Goal: Transaction & Acquisition: Download file/media

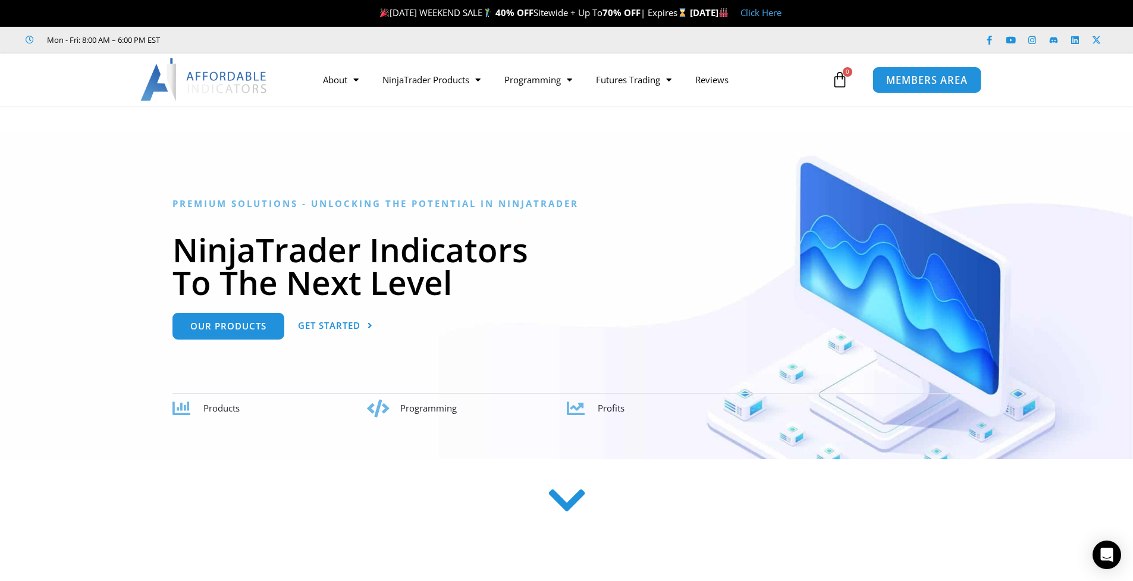
click at [898, 82] on span "MEMBERS AREA" at bounding box center [926, 80] width 81 height 10
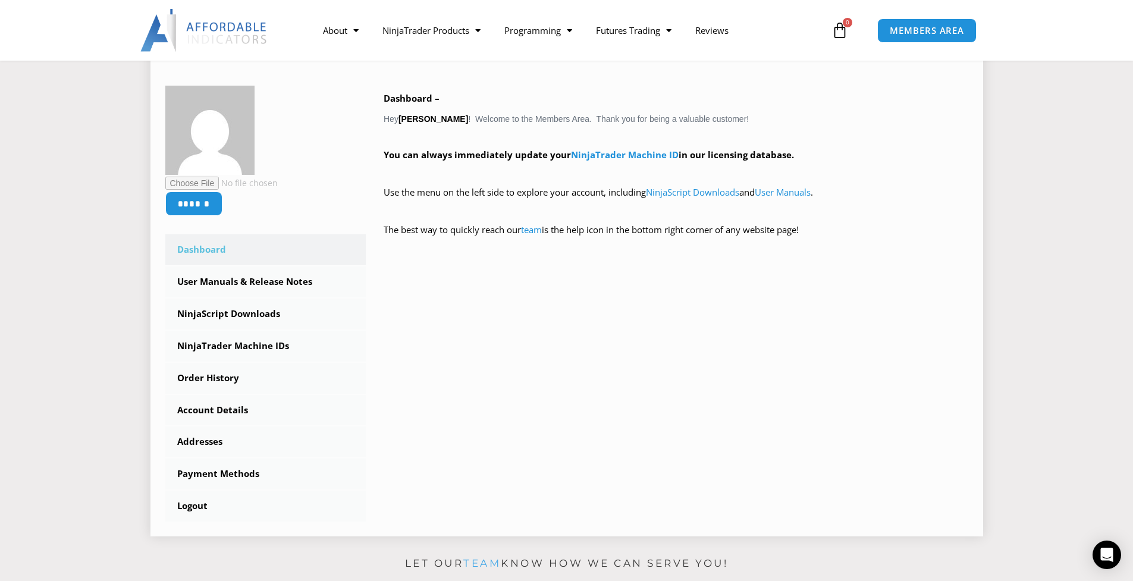
scroll to position [238, 0]
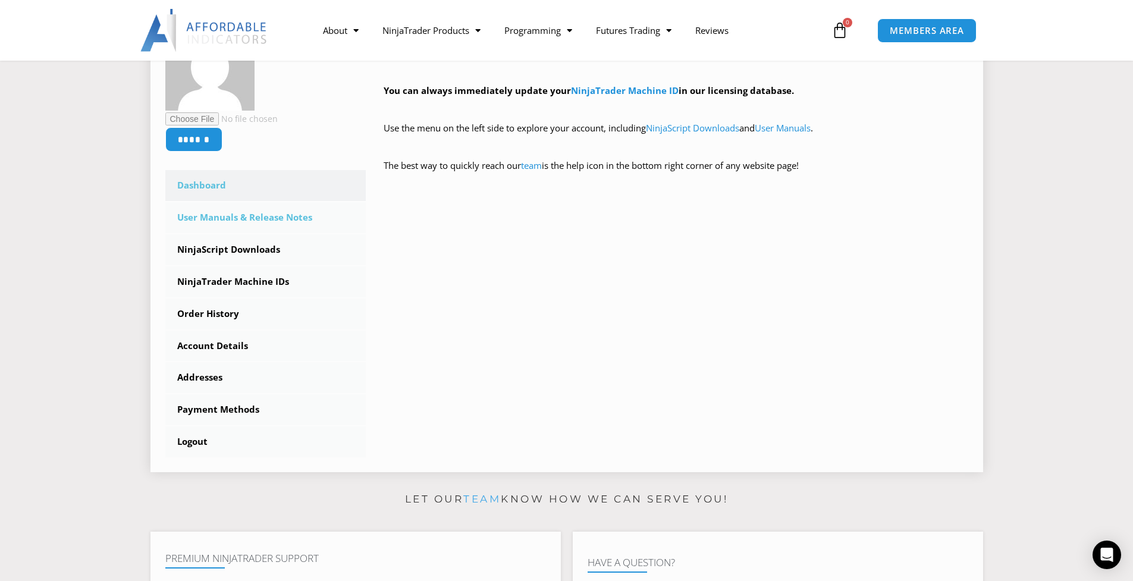
click at [277, 213] on link "User Manuals & Release Notes" at bounding box center [265, 217] width 201 height 31
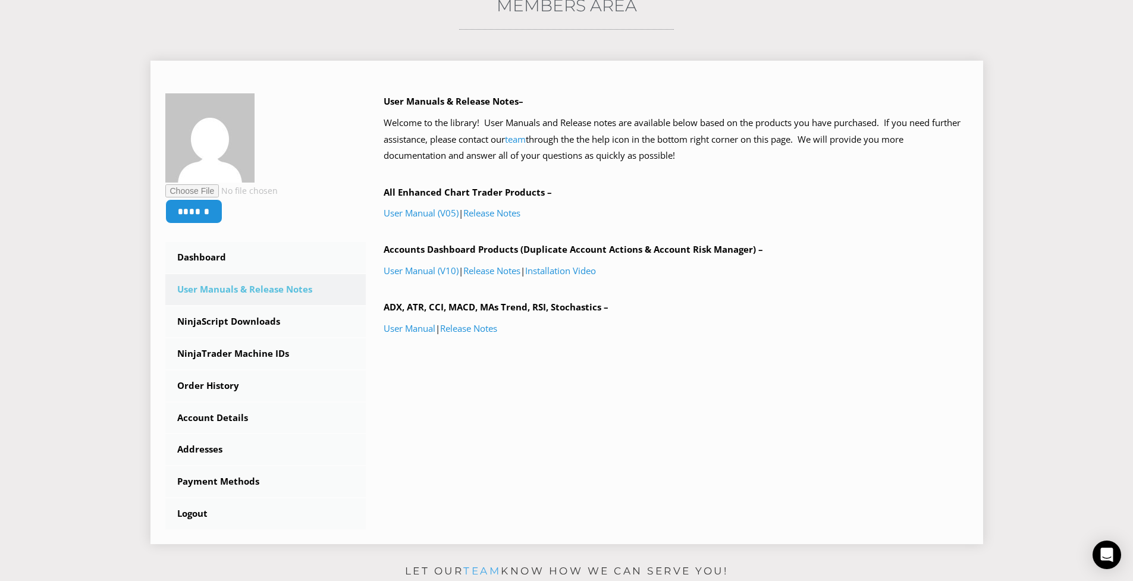
scroll to position [178, 0]
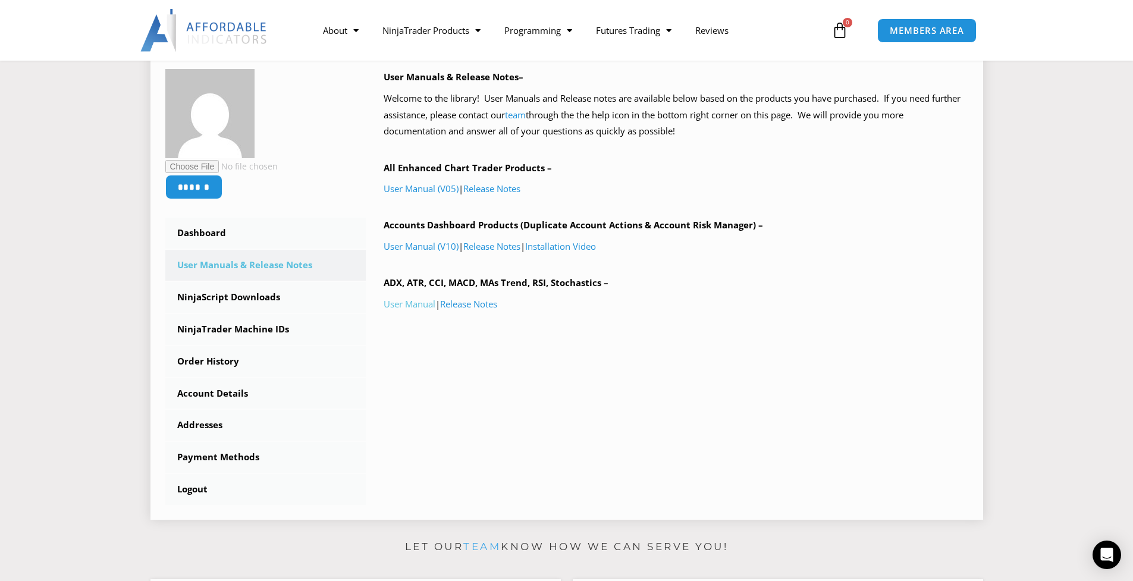
click at [416, 306] on link "User Manual" at bounding box center [410, 304] width 52 height 12
click at [515, 284] on b "ADX, ATR, CCI, MACD, MAs Trend, RSI, Stochastics –" at bounding box center [496, 283] width 225 height 12
click at [409, 303] on link "User Manual" at bounding box center [410, 304] width 52 height 12
click at [493, 306] on link "Release Notes" at bounding box center [468, 304] width 57 height 12
click at [292, 292] on link "NinjaScript Downloads" at bounding box center [265, 297] width 201 height 31
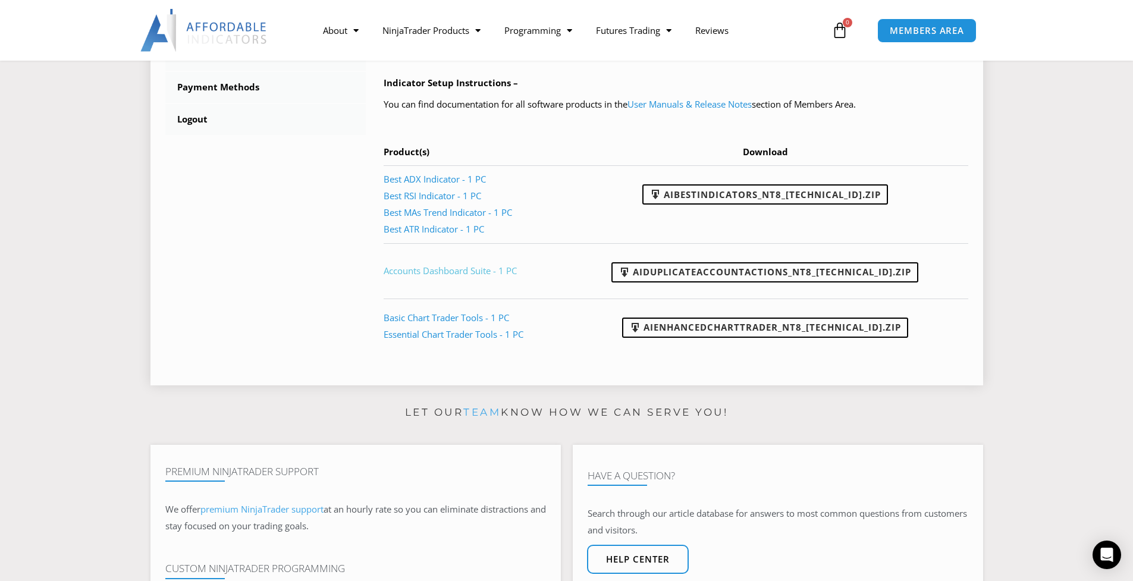
scroll to position [535, 0]
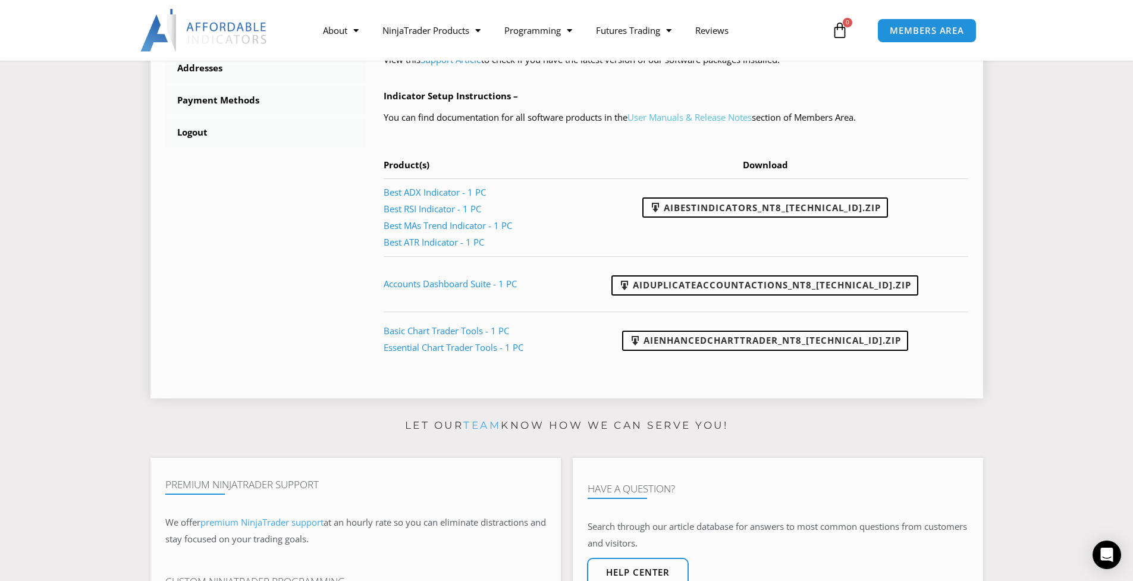
click at [697, 118] on link "User Manuals & Release Notes" at bounding box center [690, 117] width 124 height 12
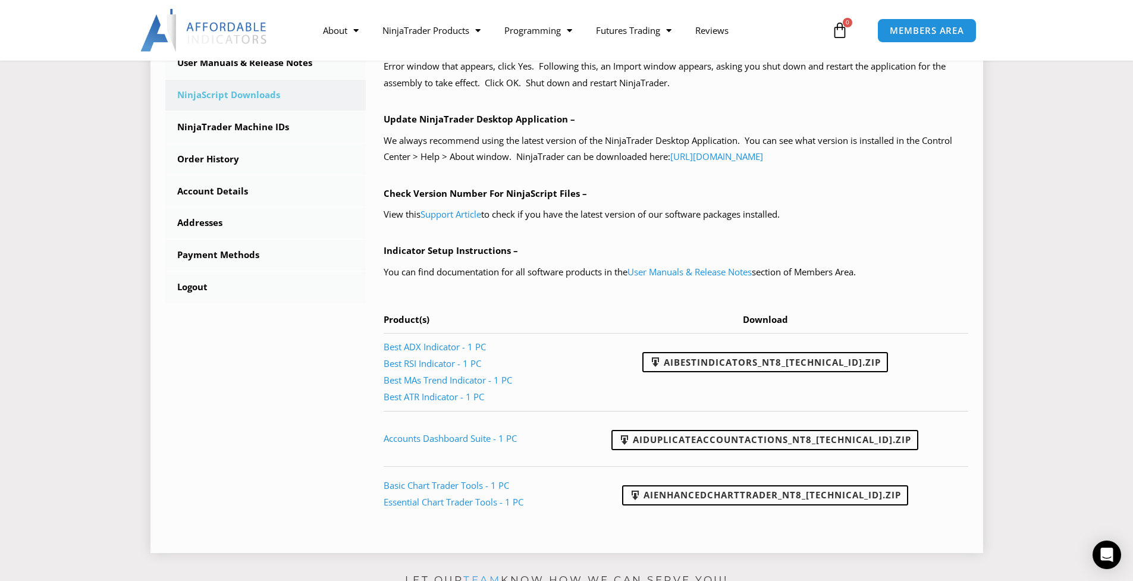
scroll to position [357, 0]
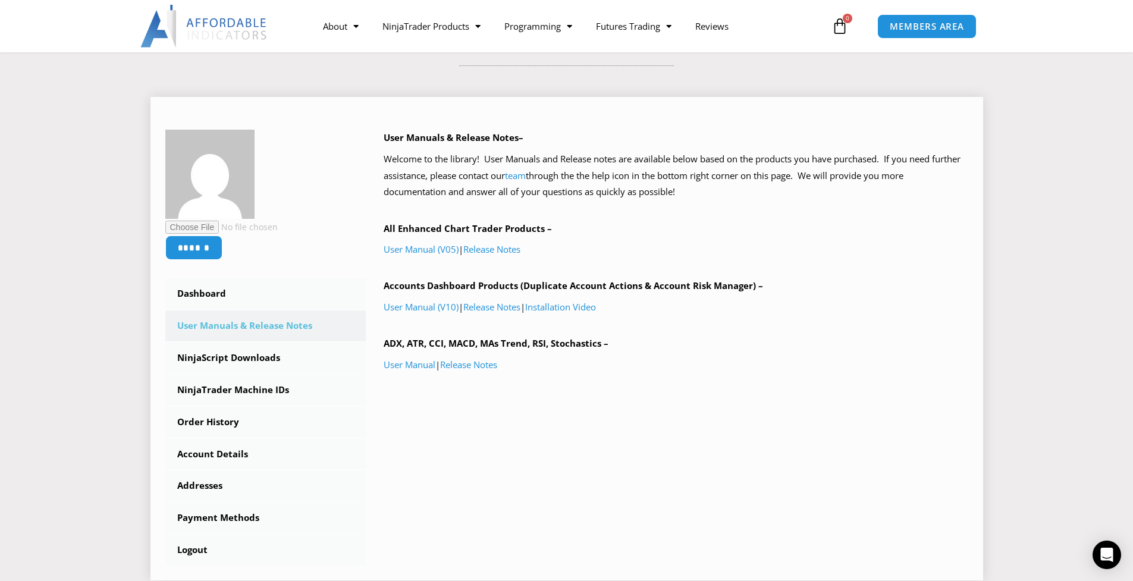
scroll to position [119, 0]
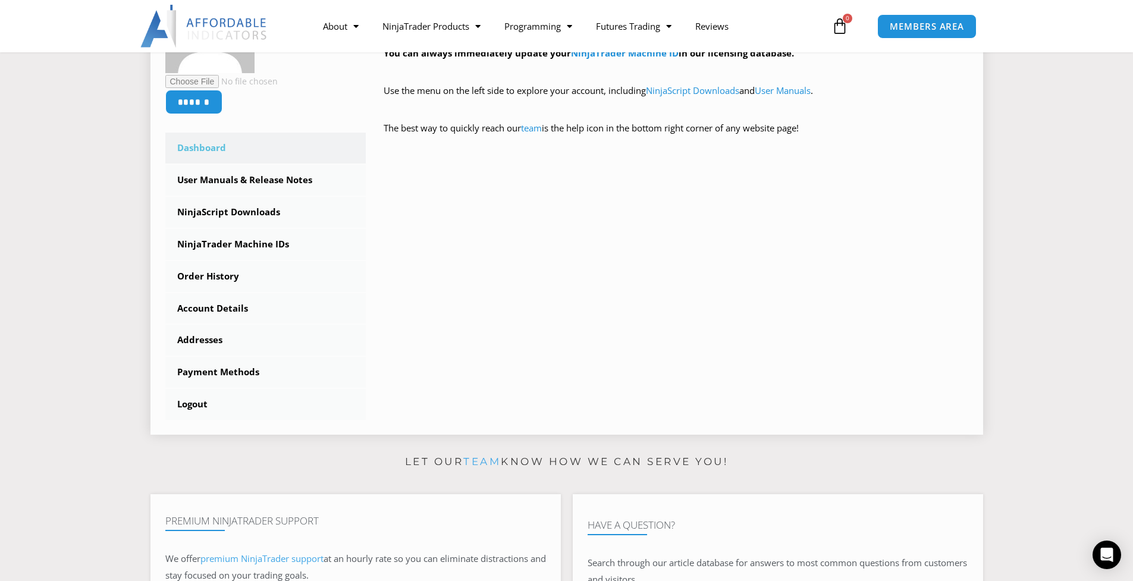
scroll to position [297, 0]
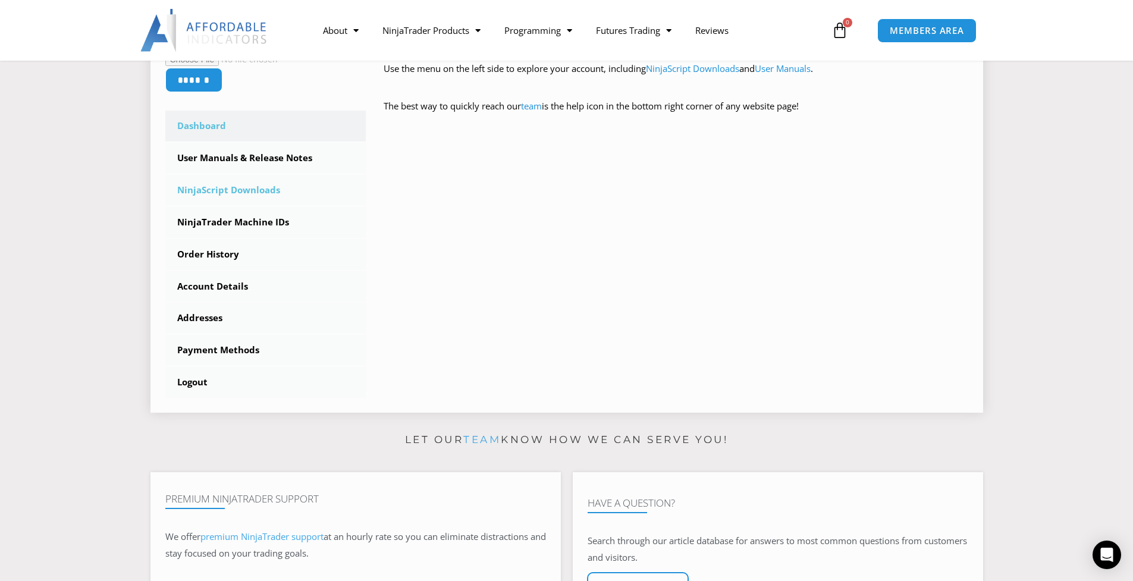
click at [255, 189] on link "NinjaScript Downloads" at bounding box center [265, 190] width 201 height 31
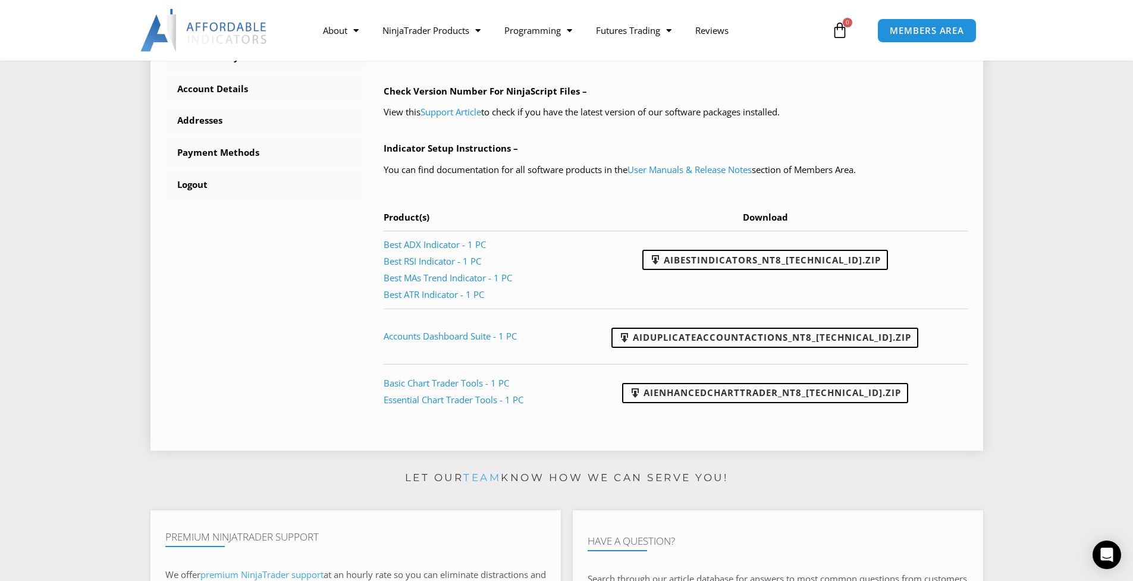
scroll to position [535, 0]
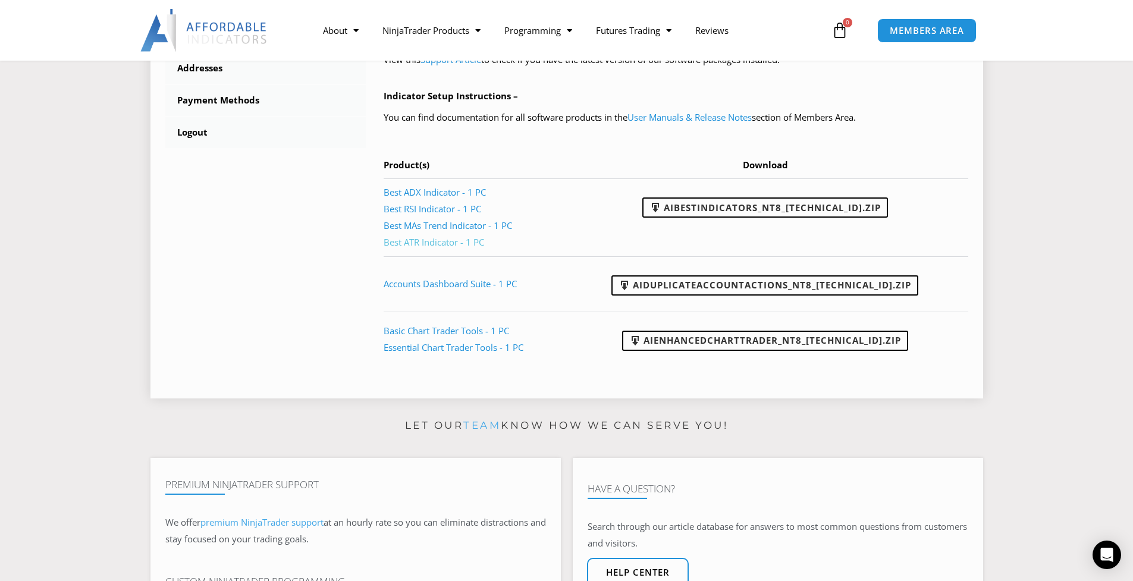
click at [437, 244] on link "Best ATR Indicator - 1 PC" at bounding box center [434, 242] width 101 height 12
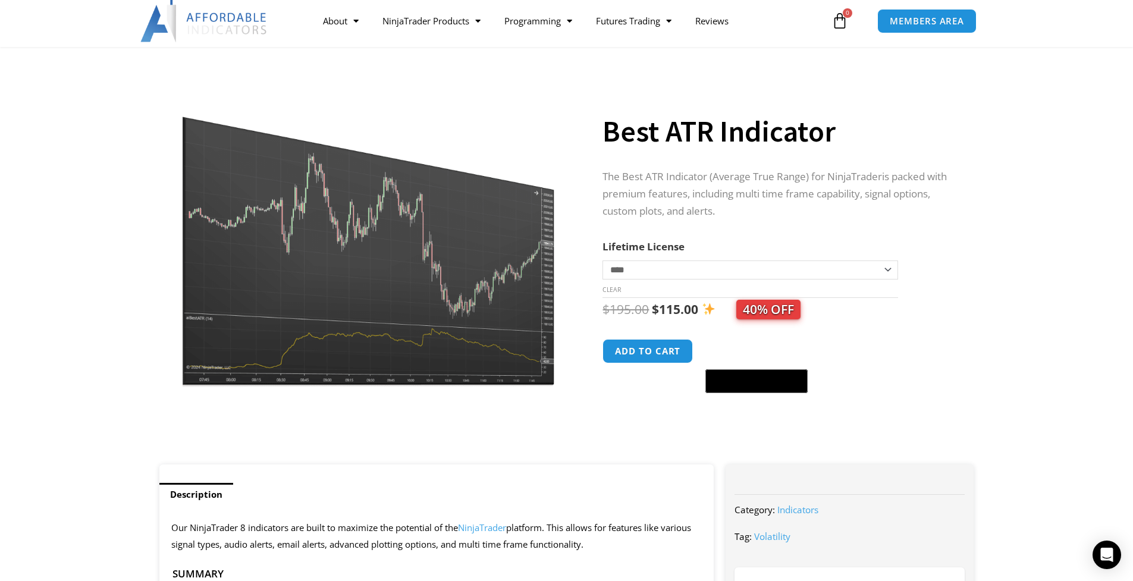
scroll to position [59, 0]
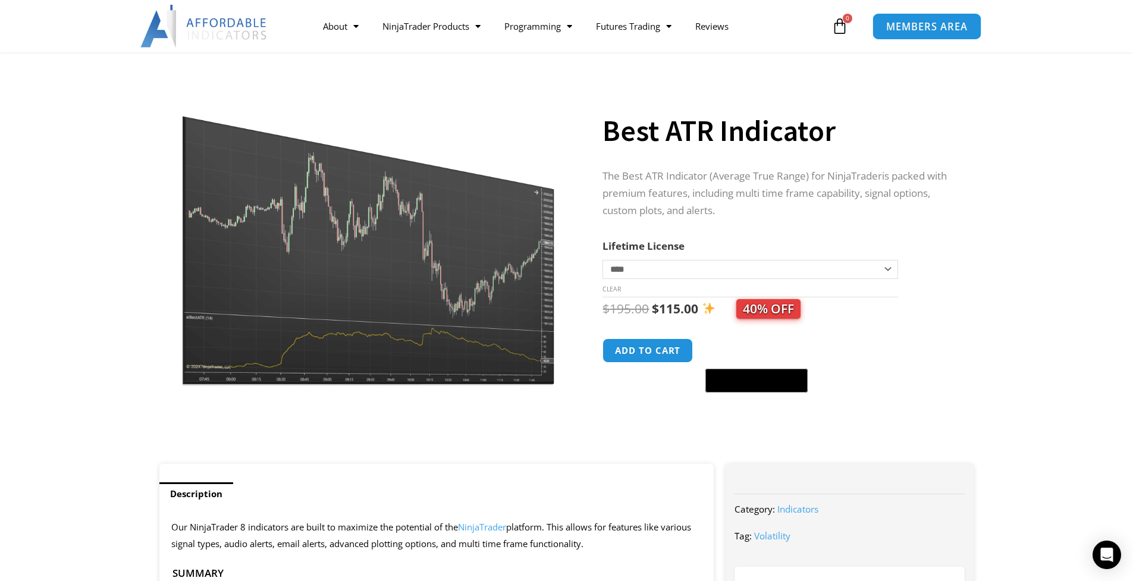
click at [908, 27] on span "MEMBERS AREA" at bounding box center [926, 26] width 81 height 10
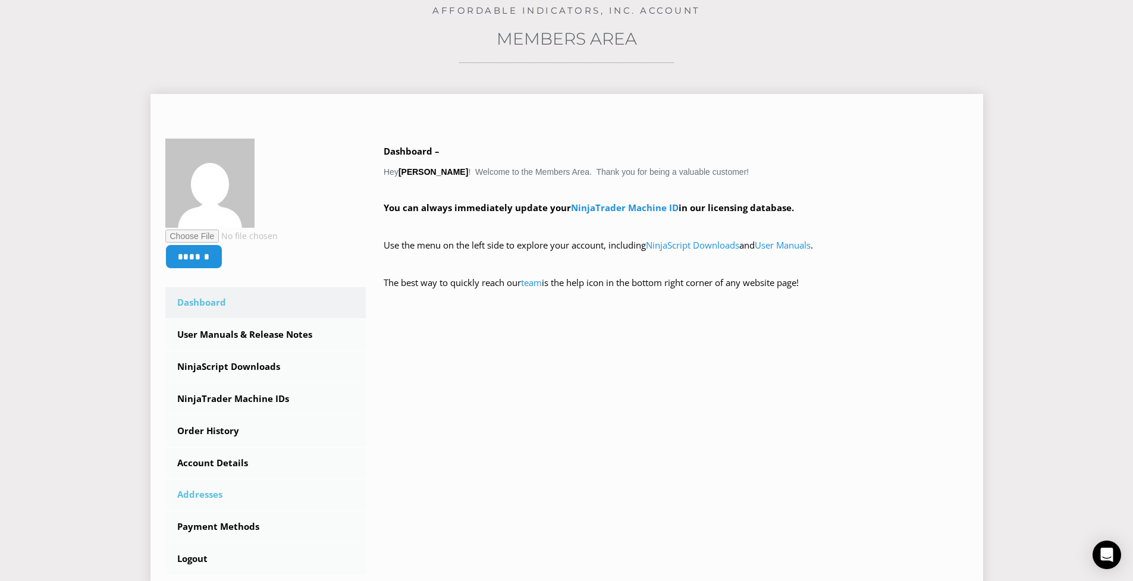
scroll to position [238, 0]
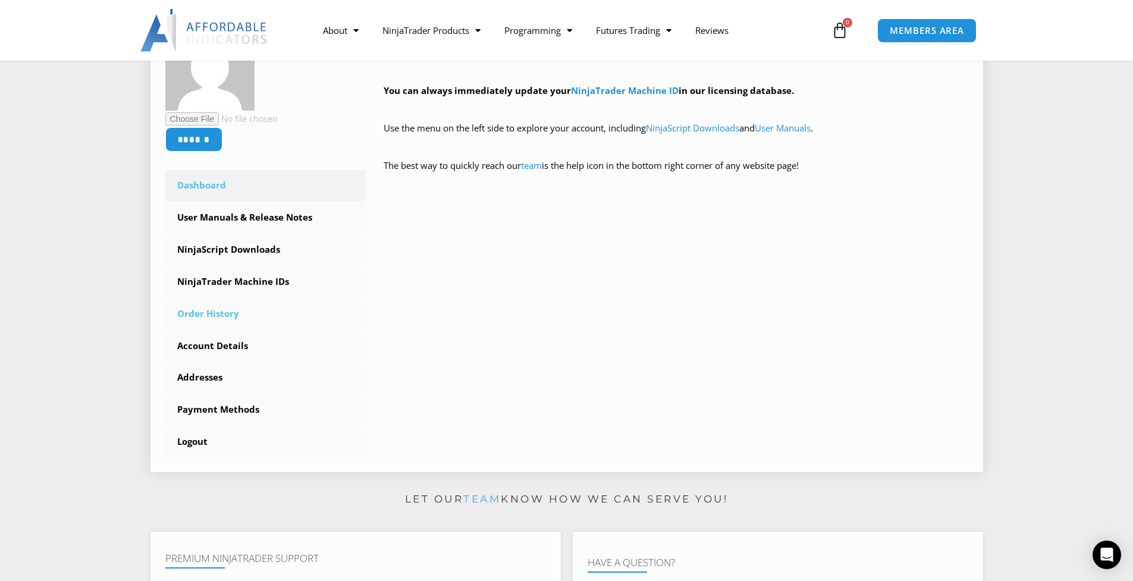
click at [228, 316] on link "Order History" at bounding box center [265, 314] width 201 height 31
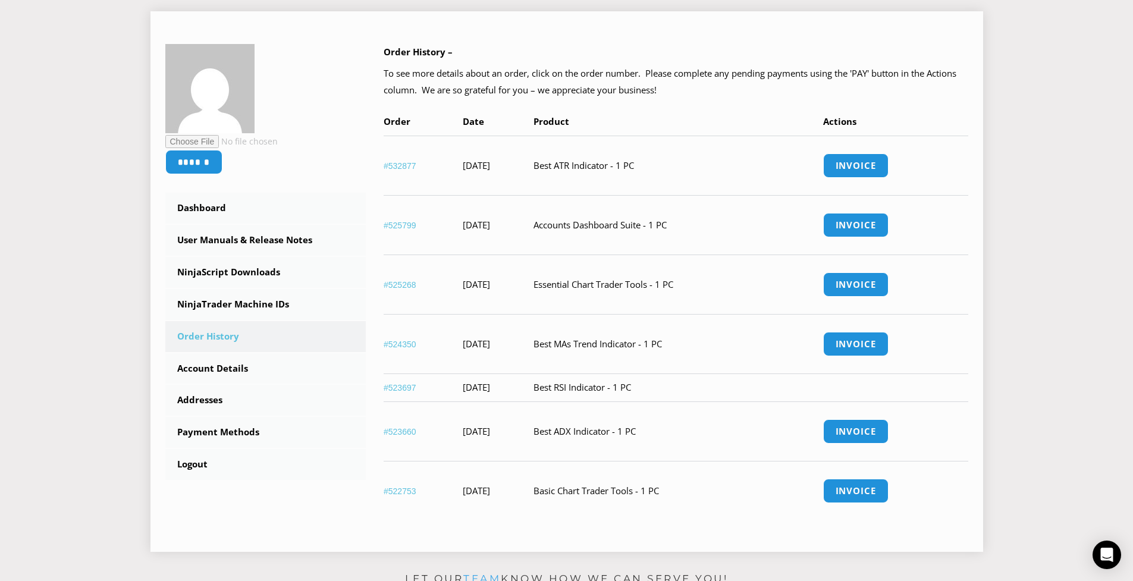
scroll to position [238, 0]
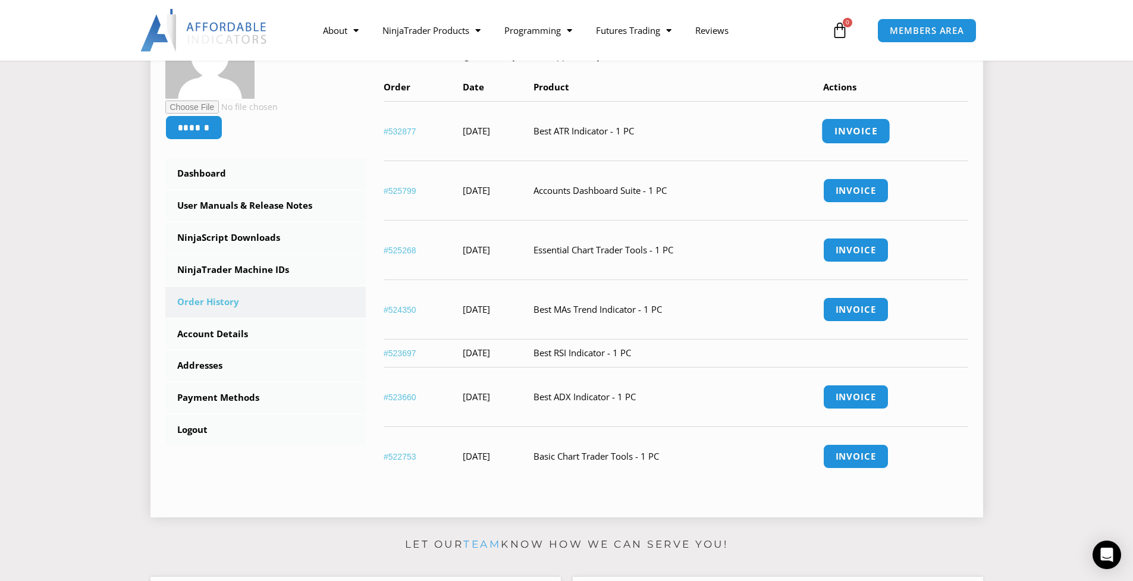
click at [875, 128] on link "Invoice" at bounding box center [855, 131] width 69 height 26
drag, startPoint x: 77, startPoint y: 269, endPoint x: 183, endPoint y: 250, distance: 107.7
click at [80, 269] on section "****** Dashboard Subscriptions User Manuals & Release Notes NinjaScript Downloa…" at bounding box center [567, 242] width 1074 height 567
click at [241, 270] on link "NinjaTrader Machine IDs" at bounding box center [265, 270] width 201 height 31
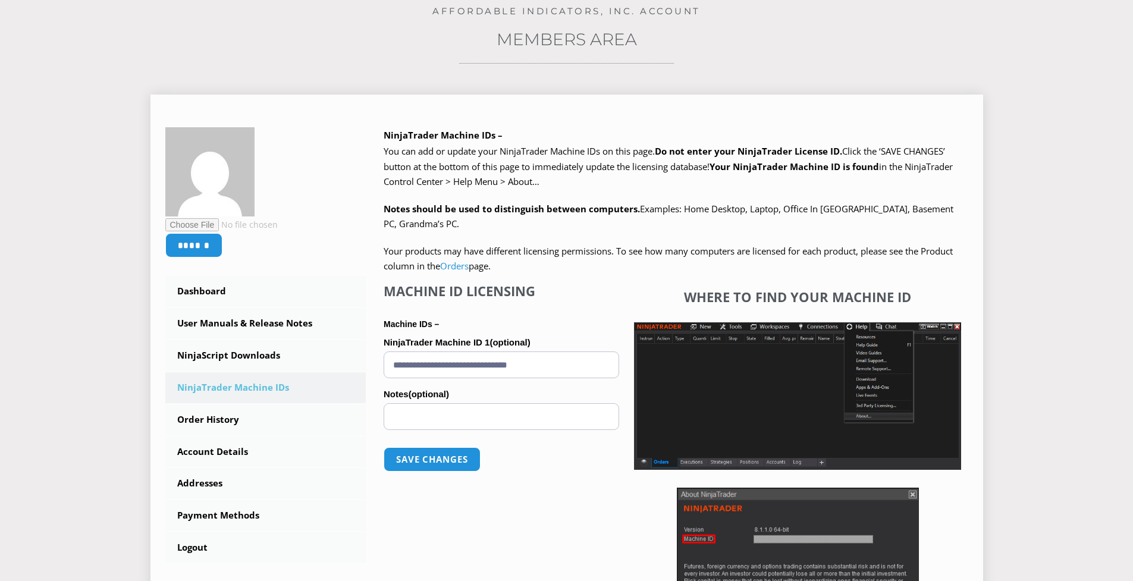
scroll to position [297, 0]
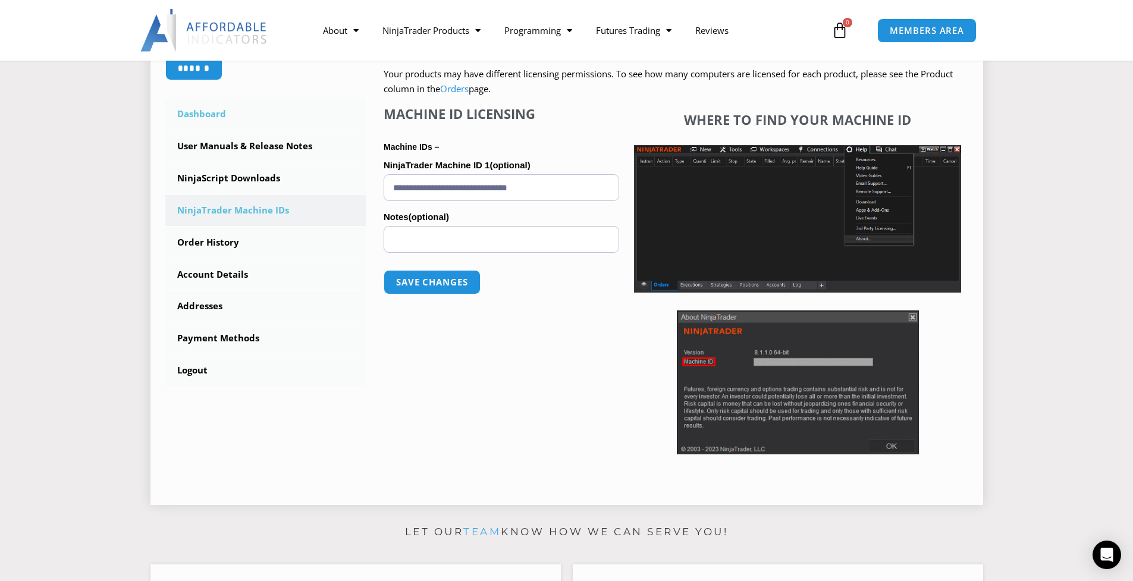
click at [218, 113] on link "Dashboard" at bounding box center [265, 114] width 201 height 31
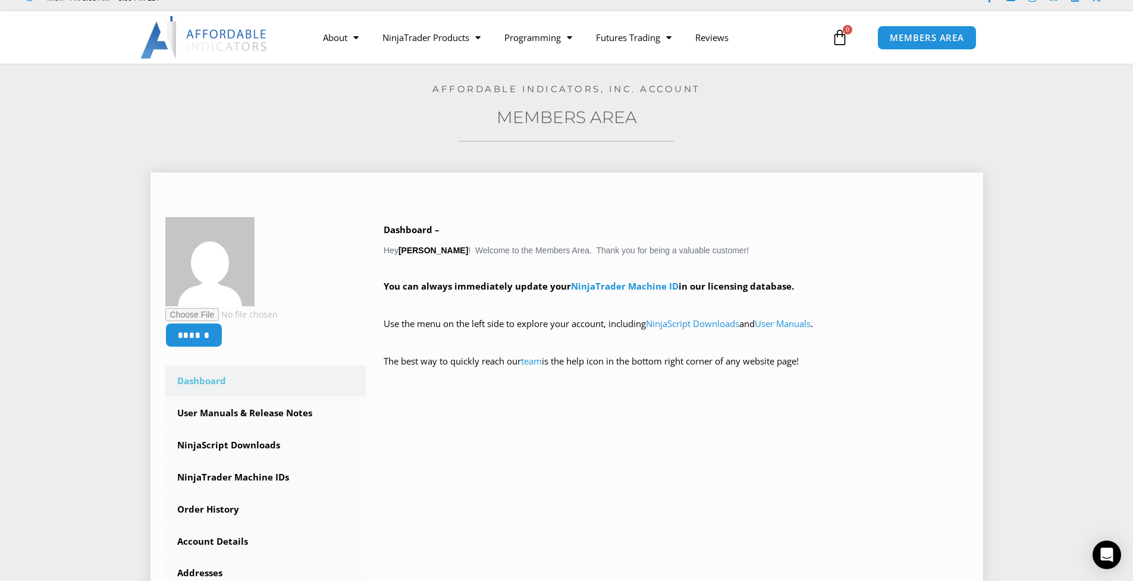
scroll to position [238, 0]
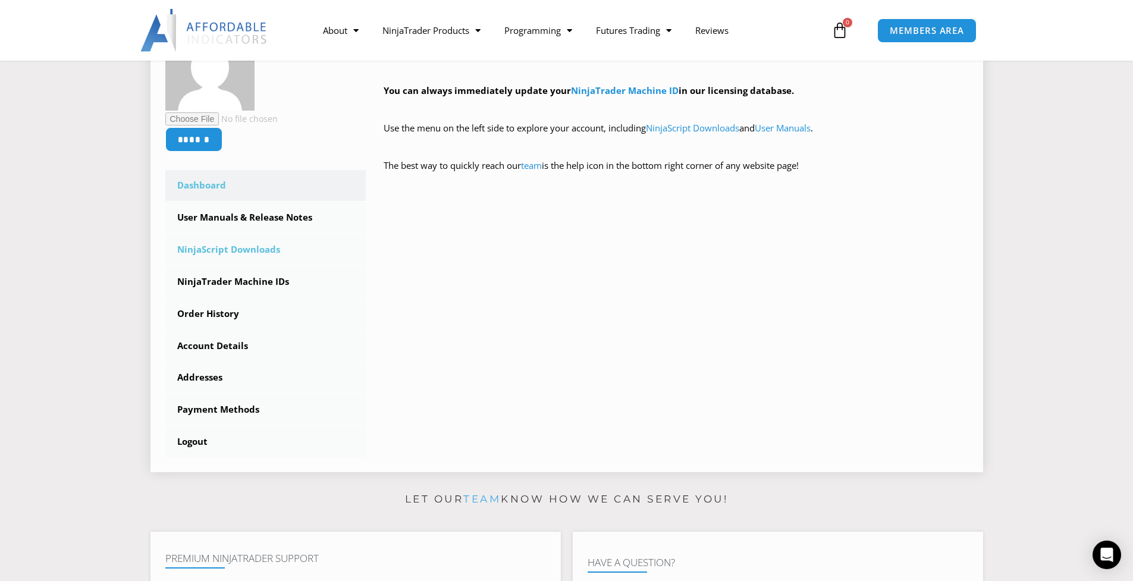
click at [249, 251] on link "NinjaScript Downloads" at bounding box center [265, 249] width 201 height 31
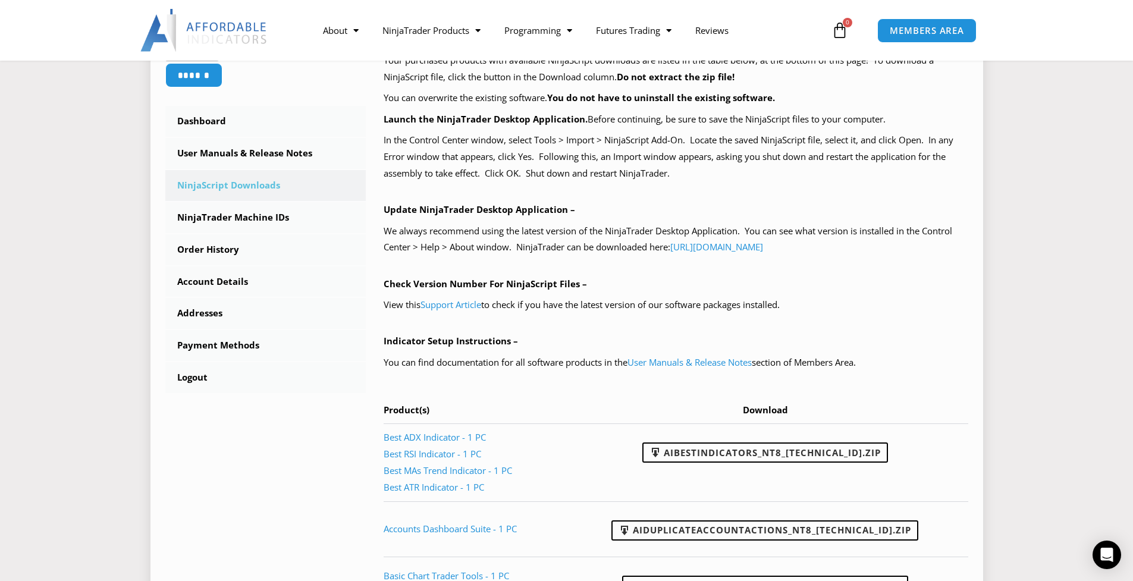
scroll to position [476, 0]
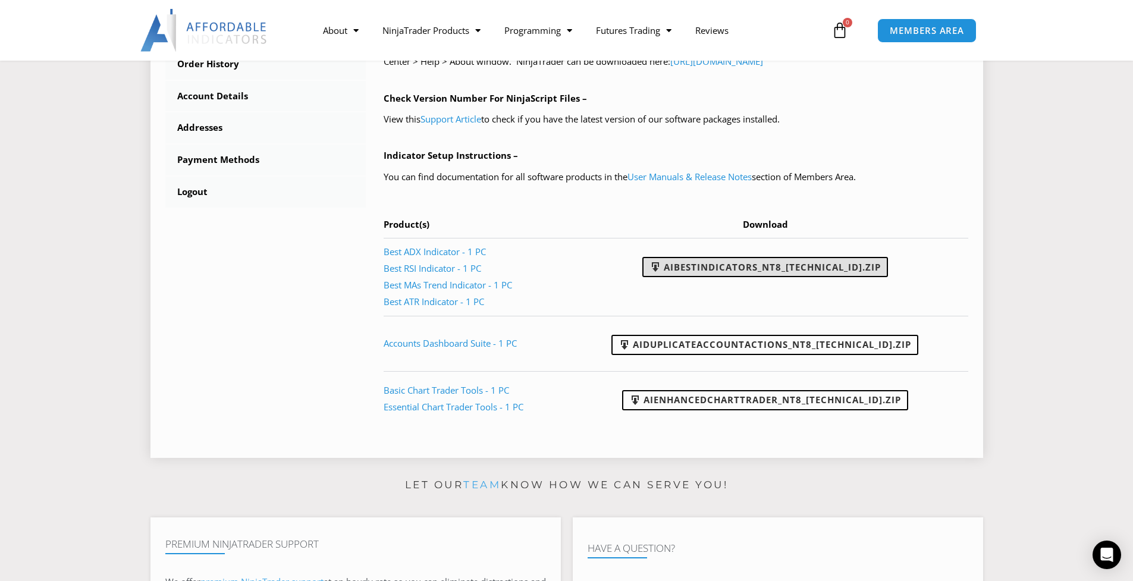
click at [727, 272] on link "AIBestIndicators_NT8_[TECHNICAL_ID].zip" at bounding box center [765, 267] width 246 height 20
click at [1124, 572] on div at bounding box center [1124, 572] width 0 height 0
